Goal: Task Accomplishment & Management: Use online tool/utility

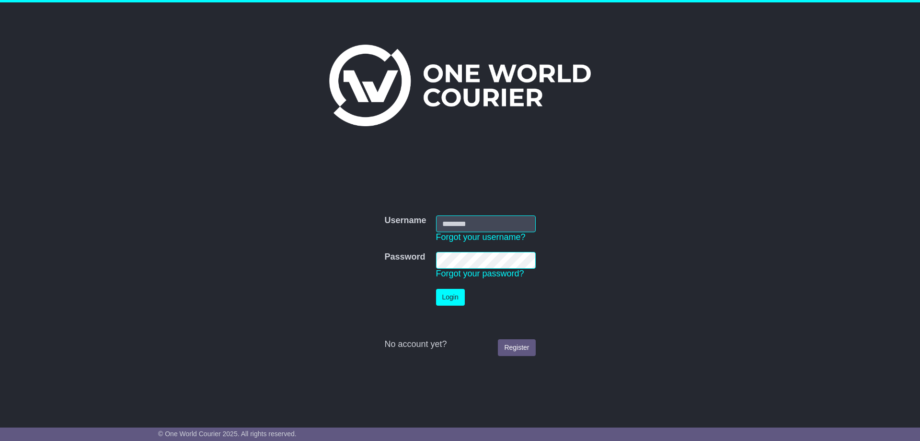
type input "**********"
click at [445, 294] on button "Login" at bounding box center [450, 297] width 29 height 17
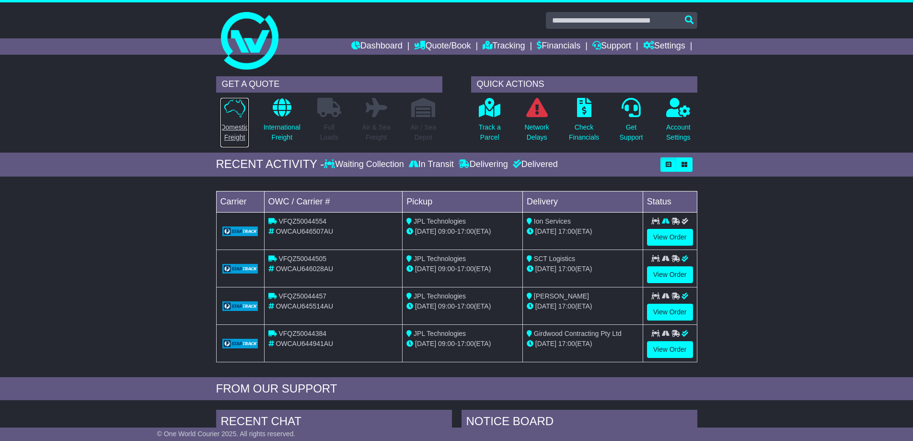
click at [231, 124] on p "Domestic Freight" at bounding box center [235, 132] width 28 height 20
